Goal: Task Accomplishment & Management: Manage account settings

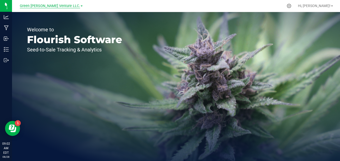
click at [67, 6] on span "Green [PERSON_NAME] Venture LLC." at bounding box center [50, 6] width 60 height 5
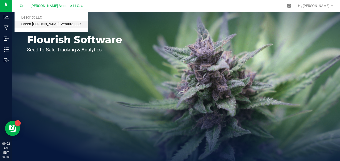
click at [64, 22] on link "Green [PERSON_NAME] Venture LLC." at bounding box center [51, 24] width 73 height 7
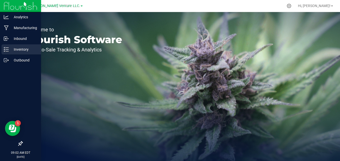
click at [7, 48] on icon at bounding box center [6, 49] width 5 height 5
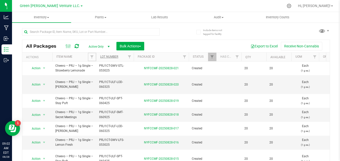
drag, startPoint x: 93, startPoint y: 56, endPoint x: 106, endPoint y: 58, distance: 13.7
click at [93, 56] on span "Filter" at bounding box center [92, 57] width 4 height 4
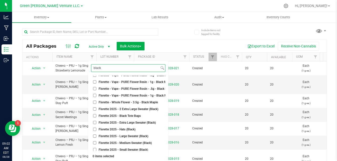
scroll to position [113, 0]
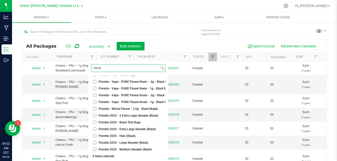
type input "black"
click at [153, 86] on li "Florette - Vape - PURE Flower Resin - 1g - Black Maple(1)" at bounding box center [128, 88] width 74 height 5
click at [141, 87] on span "Florette - Vape - PURE Flower Resin - 1g - Black Maple(1)" at bounding box center [137, 88] width 77 height 3
click at [96, 87] on input "Florette - Vape - PURE Flower Resin - 1g - Black Maple(1)" at bounding box center [94, 88] width 3 height 3
checkbox input "true"
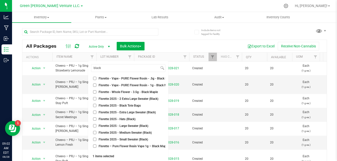
scroll to position [138, 0]
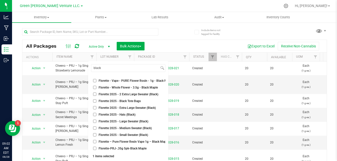
click at [152, 154] on div "black Select All "Smalls" Stickers - PRJ - 1g Single - Albany Sour Diesel - PRJ…" at bounding box center [128, 117] width 80 height 113
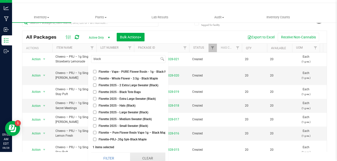
scroll to position [13, 0]
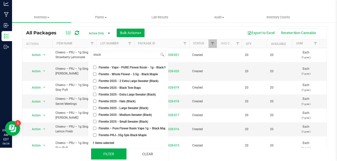
click at [101, 154] on button "Filter" at bounding box center [108, 153] width 35 height 11
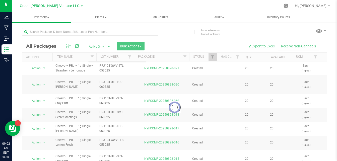
scroll to position [0, 0]
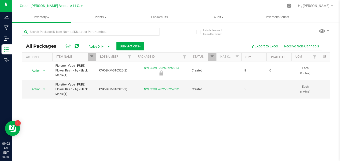
click at [94, 56] on link "Filter" at bounding box center [92, 57] width 8 height 9
click at [90, 56] on span "Filter" at bounding box center [92, 57] width 4 height 4
click at [90, 57] on span "Filter" at bounding box center [92, 57] width 4 height 4
drag, startPoint x: 88, startPoint y: 56, endPoint x: 96, endPoint y: 65, distance: 11.9
click at [88, 56] on link "Filter" at bounding box center [92, 57] width 8 height 9
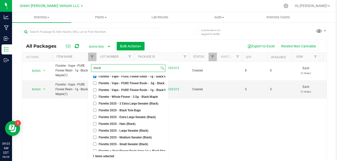
scroll to position [138, 0]
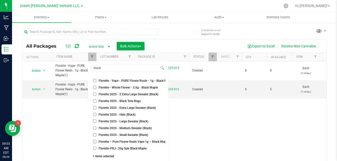
click at [146, 140] on span "Florette – Pure Flower Resin Vape 1g – Black Maple" at bounding box center [134, 141] width 70 height 3
click at [96, 140] on input "Florette – Pure Flower Resin Vape 1g – Black Maple" at bounding box center [94, 141] width 3 height 3
checkbox input "true"
click at [120, 154] on div "2 items selected" at bounding box center [127, 156] width 71 height 4
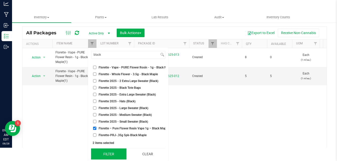
click at [112, 152] on button "Filter" at bounding box center [108, 153] width 35 height 11
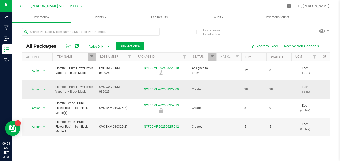
drag, startPoint x: 41, startPoint y: 80, endPoint x: 46, endPoint y: 85, distance: 7.5
click at [41, 86] on span "select" at bounding box center [44, 89] width 6 height 7
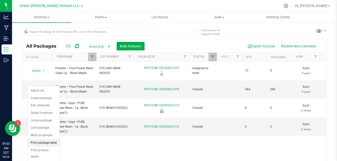
click at [50, 142] on li "Print package label" at bounding box center [44, 143] width 32 height 8
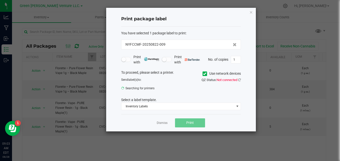
click at [205, 74] on icon at bounding box center [204, 74] width 3 height 0
click at [0, 0] on input "Use network devices" at bounding box center [0, 0] width 0 height 0
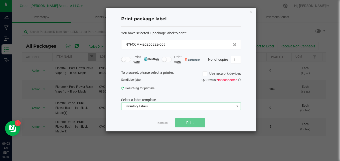
click at [214, 105] on span "Inventory Labels" at bounding box center [178, 106] width 113 height 7
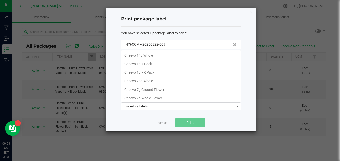
scroll to position [86, 0]
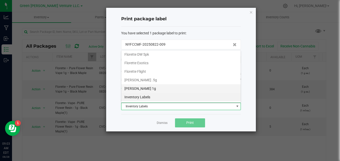
click at [194, 87] on li "Florette Vape 1g" at bounding box center [181, 88] width 119 height 9
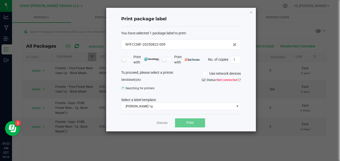
click at [237, 120] on div "Dismiss Print" at bounding box center [181, 122] width 120 height 17
click at [227, 115] on div "Dismiss Print" at bounding box center [181, 122] width 120 height 17
click at [164, 122] on link "Dismiss" at bounding box center [162, 123] width 11 height 4
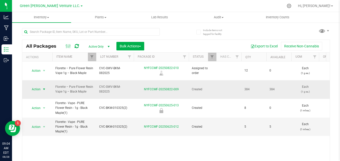
click at [40, 86] on span "Action" at bounding box center [34, 89] width 14 height 7
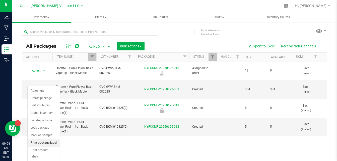
click at [51, 141] on li "Print package label" at bounding box center [44, 143] width 32 height 8
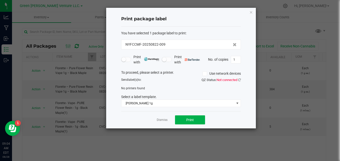
click at [207, 73] on span at bounding box center [205, 73] width 5 height 5
click at [0, 0] on input "Use network devices" at bounding box center [0, 0] width 0 height 0
drag, startPoint x: 205, startPoint y: 74, endPoint x: 219, endPoint y: 76, distance: 14.2
click at [205, 74] on icon at bounding box center [204, 74] width 3 height 0
click at [0, 0] on input "Use network devices" at bounding box center [0, 0] width 0 height 0
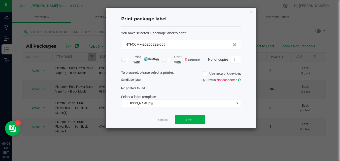
click at [241, 79] on icon at bounding box center [239, 79] width 3 height 3
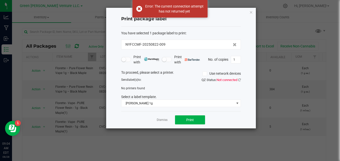
click at [205, 74] on icon at bounding box center [204, 74] width 3 height 0
click at [0, 0] on input "Use network devices" at bounding box center [0, 0] width 0 height 0
click at [239, 79] on icon at bounding box center [239, 79] width 3 height 3
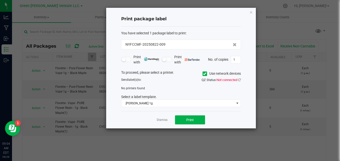
click at [203, 74] on icon at bounding box center [204, 74] width 3 height 0
click at [0, 0] on input "Use network devices" at bounding box center [0, 0] width 0 height 0
click at [240, 79] on icon at bounding box center [239, 79] width 3 height 3
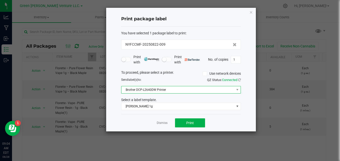
click at [200, 89] on span "Brother DCP-L2640DW Printer" at bounding box center [178, 89] width 113 height 7
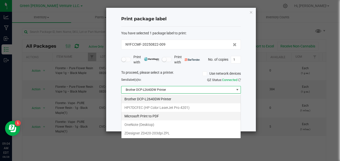
scroll to position [8, 120]
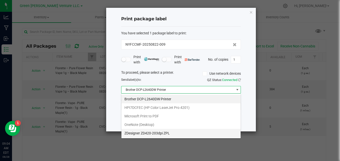
click at [175, 132] on ZPL "ZDesigner ZD420-203dpi ZPL" at bounding box center [181, 133] width 119 height 9
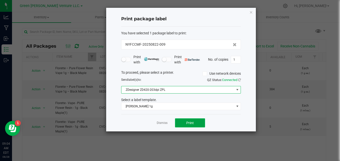
click at [196, 122] on button "Print" at bounding box center [190, 122] width 30 height 9
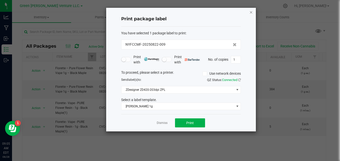
click at [251, 13] on icon "button" at bounding box center [252, 12] width 4 height 6
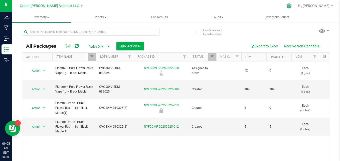
click at [293, 7] on div at bounding box center [289, 5] width 7 height 5
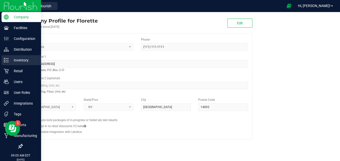
click at [13, 59] on p "Inventory" at bounding box center [24, 60] width 30 height 6
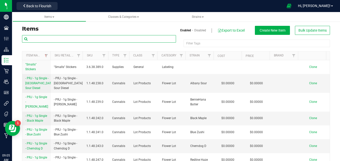
click at [100, 39] on input "text" at bounding box center [99, 39] width 154 height 8
type input "black maple"
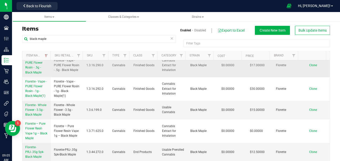
scroll to position [376, 0]
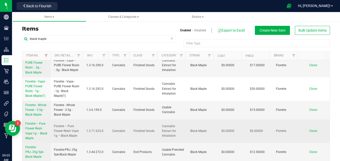
click at [41, 131] on link "Florette – Pure Flower Resin Vape 1g – Black Maple" at bounding box center [36, 130] width 23 height 19
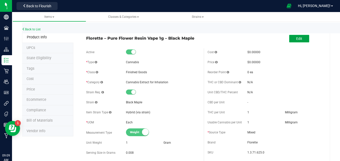
click at [302, 41] on button "Edit" at bounding box center [300, 39] width 20 height 8
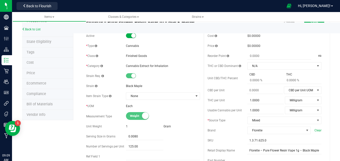
scroll to position [25, 0]
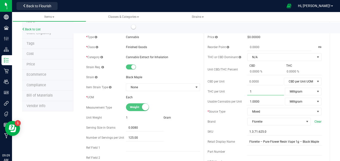
click at [264, 92] on span "1.0000 1" at bounding box center [266, 91] width 37 height 7
drag, startPoint x: 264, startPoint y: 92, endPoint x: 247, endPoint y: 94, distance: 16.4
click at [248, 94] on input "1" at bounding box center [266, 91] width 37 height 7
drag, startPoint x: 266, startPoint y: 98, endPoint x: 238, endPoint y: 98, distance: 28.1
click at [238, 98] on div "Usable Cannabis per Unit 1.0000 1 Milligram Usable Cannabis Qty UOM Fluid Ounce…" at bounding box center [265, 102] width 114 height 8
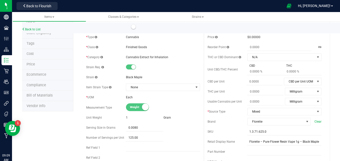
click at [196, 43] on div "Active * Type Cannabis * Class Finished Goods * Category" at bounding box center [143, 114] width 122 height 182
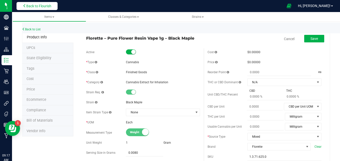
click at [51, 5] on span "Back to Flourish" at bounding box center [38, 6] width 25 height 4
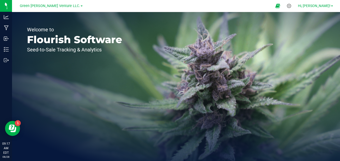
click at [324, 7] on span "Hi, [PERSON_NAME]!" at bounding box center [314, 6] width 33 height 4
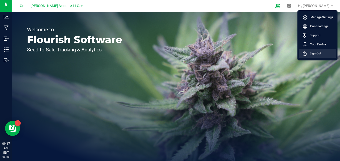
click at [321, 55] on span "Sign Out" at bounding box center [314, 53] width 15 height 5
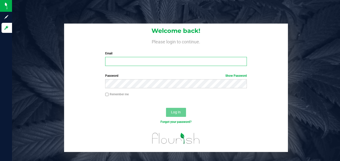
type input "nikki@casaverdefarms.com"
drag, startPoint x: 167, startPoint y: 59, endPoint x: 100, endPoint y: 68, distance: 67.4
click at [100, 68] on div "Welcome back! Please login to continue. Email nikki@casaverdefarms.com Required…" at bounding box center [176, 47] width 224 height 46
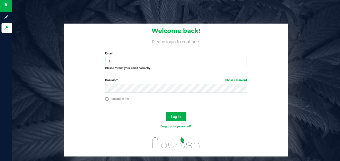
type input "anna@casaverdefarms.com"
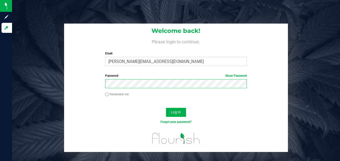
click at [104, 95] on form "Welcome back! Please login to continue. Email anna@casaverdefarms.com Required …" at bounding box center [176, 88] width 216 height 128
click at [166, 108] on button "Log In" at bounding box center [176, 112] width 20 height 9
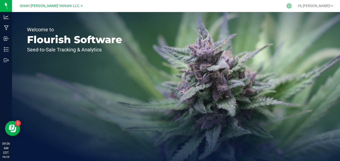
click at [292, 5] on icon at bounding box center [289, 6] width 5 height 5
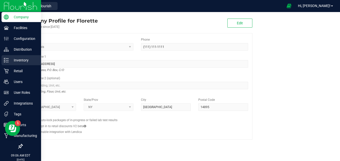
click at [10, 59] on p "Inventory" at bounding box center [24, 60] width 30 height 6
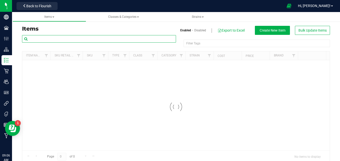
click at [74, 39] on input "text" at bounding box center [99, 39] width 154 height 8
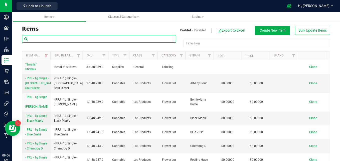
click at [55, 38] on input "text" at bounding box center [99, 39] width 154 height 8
type input "black maple"
click at [106, 27] on h3 "Items" at bounding box center [97, 29] width 150 height 6
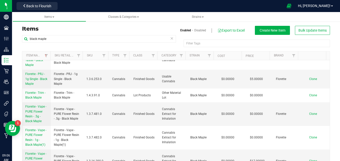
scroll to position [301, 0]
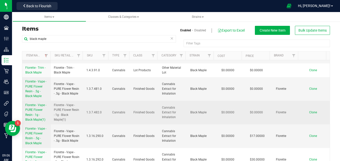
click at [33, 117] on link "Florette - Vape - PURE Flower Resin - 1g - Black Maple(1)" at bounding box center [36, 112] width 23 height 19
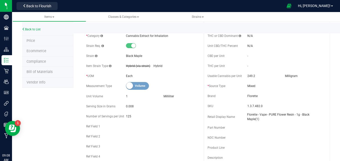
scroll to position [50, 0]
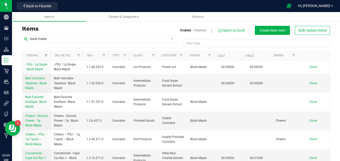
click at [170, 38] on icon at bounding box center [172, 38] width 4 height 6
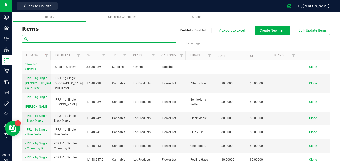
click at [102, 37] on input "text" at bounding box center [99, 39] width 154 height 8
type input "strawberry"
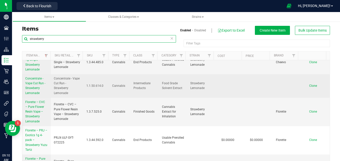
scroll to position [100, 0]
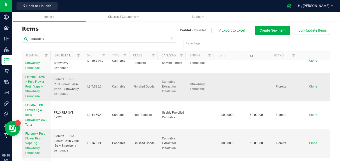
click at [35, 91] on span "Florette – CVC – Pure Flower Resin Vape – Strawberry Lemonade" at bounding box center [35, 86] width 20 height 23
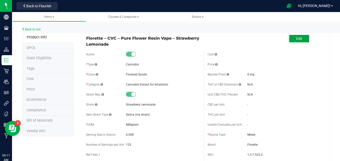
click at [303, 40] on button "Edit" at bounding box center [300, 39] width 20 height 8
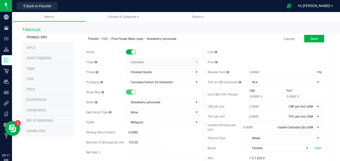
click at [36, 28] on link "Back to List" at bounding box center [31, 30] width 19 height 4
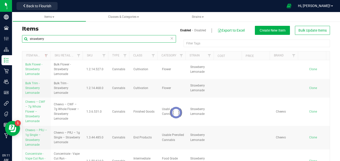
click at [96, 42] on input "strawberry" at bounding box center [99, 39] width 154 height 8
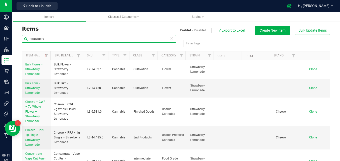
drag, startPoint x: 96, startPoint y: 38, endPoint x: -1, endPoint y: 37, distance: 97.0
click at [0, 37] on html "Company Facilities Configuration Distribution Inventory Retail Users User Roles…" at bounding box center [170, 80] width 340 height 161
type input "stay puft"
click at [120, 29] on div "Items Classes & Categories Strains Items Enabled Disabled Export to Excel Creat…" at bounding box center [176, 86] width 328 height 149
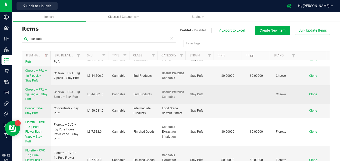
scroll to position [20, 0]
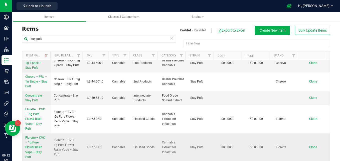
click at [37, 139] on span "Florette – CVC – 1g Pure Flower Resin Vape – Stay Puft" at bounding box center [35, 147] width 20 height 23
